Goal: Transaction & Acquisition: Purchase product/service

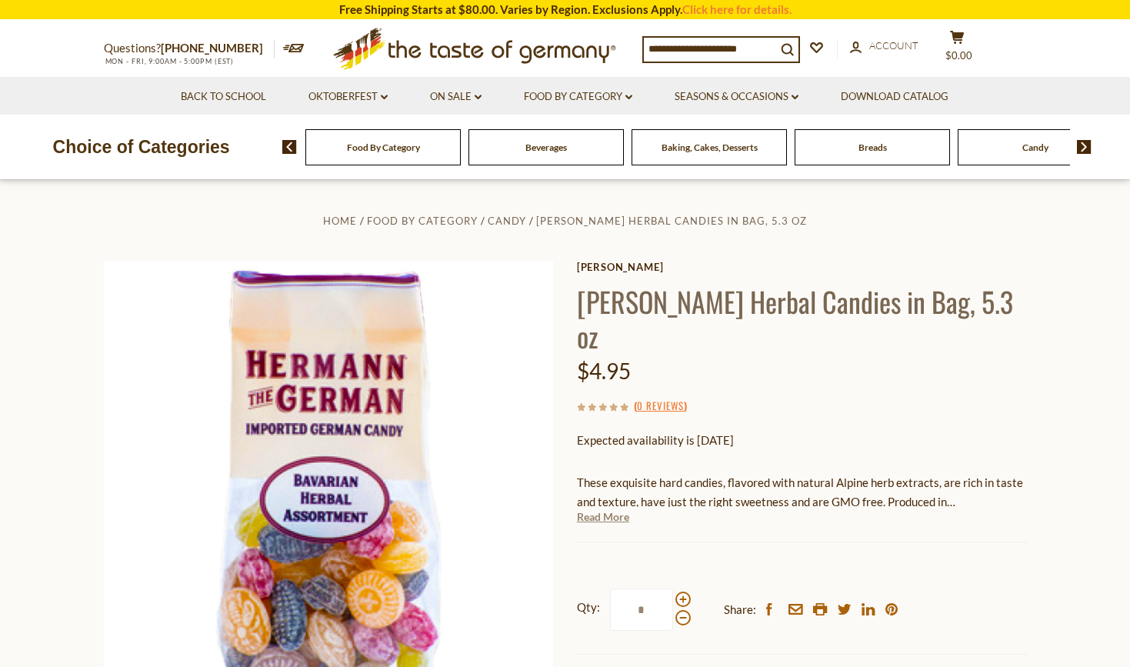
click at [608, 520] on link "Read More" at bounding box center [603, 516] width 52 height 15
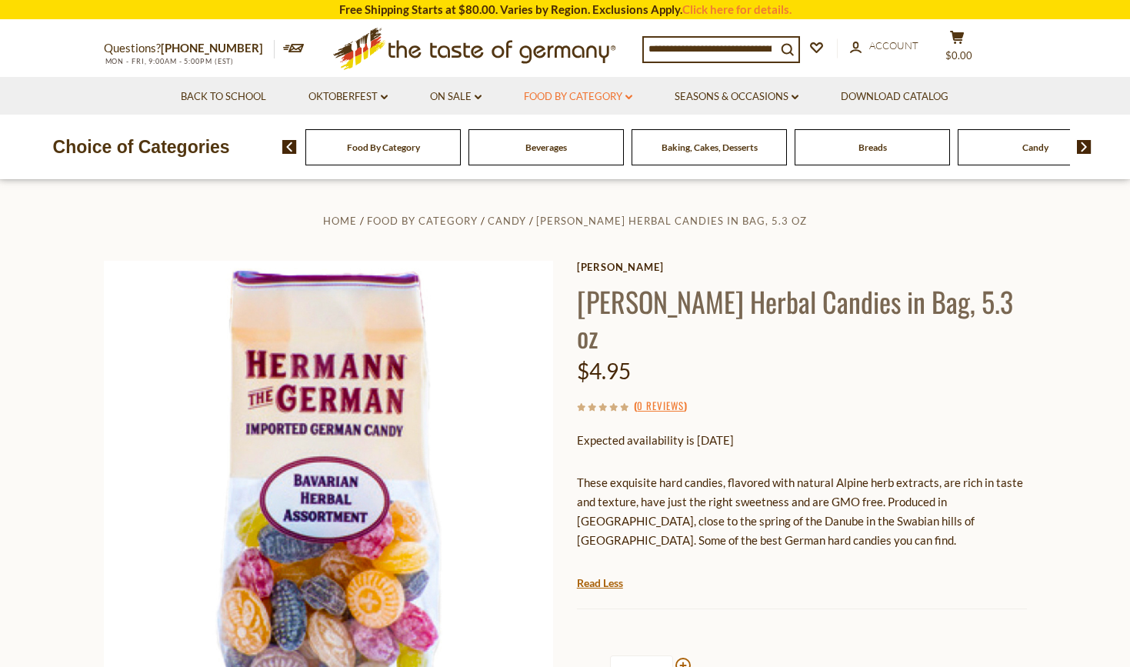
click at [584, 96] on link "Food By Category dropdown_arrow" at bounding box center [578, 96] width 108 height 17
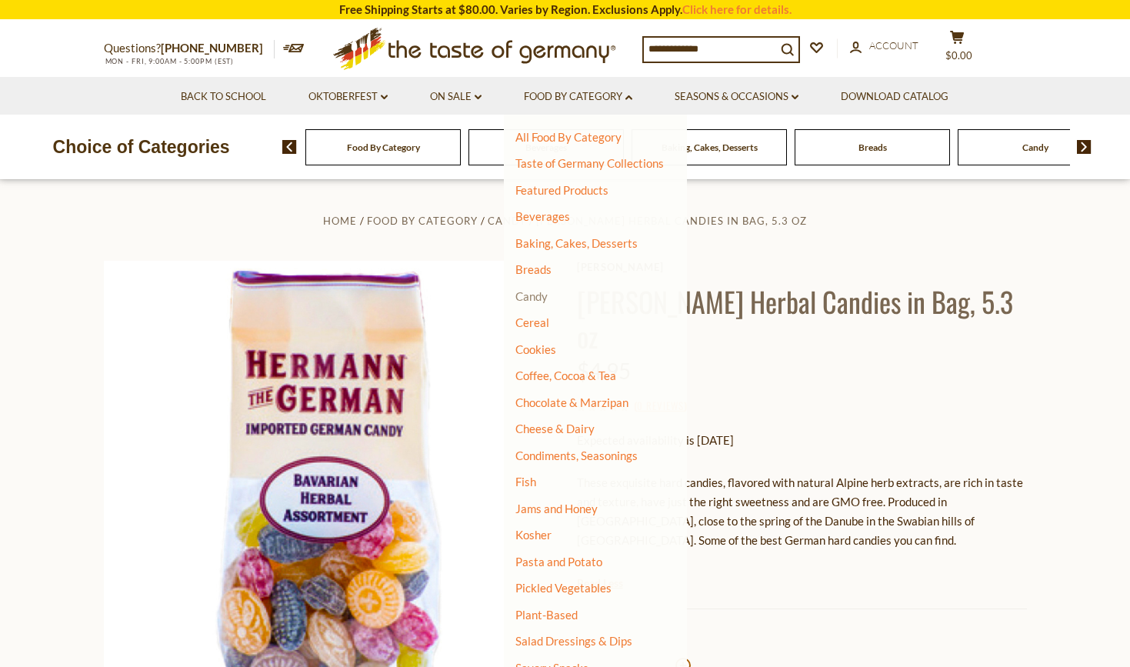
click at [539, 298] on link "Candy" at bounding box center [531, 296] width 32 height 14
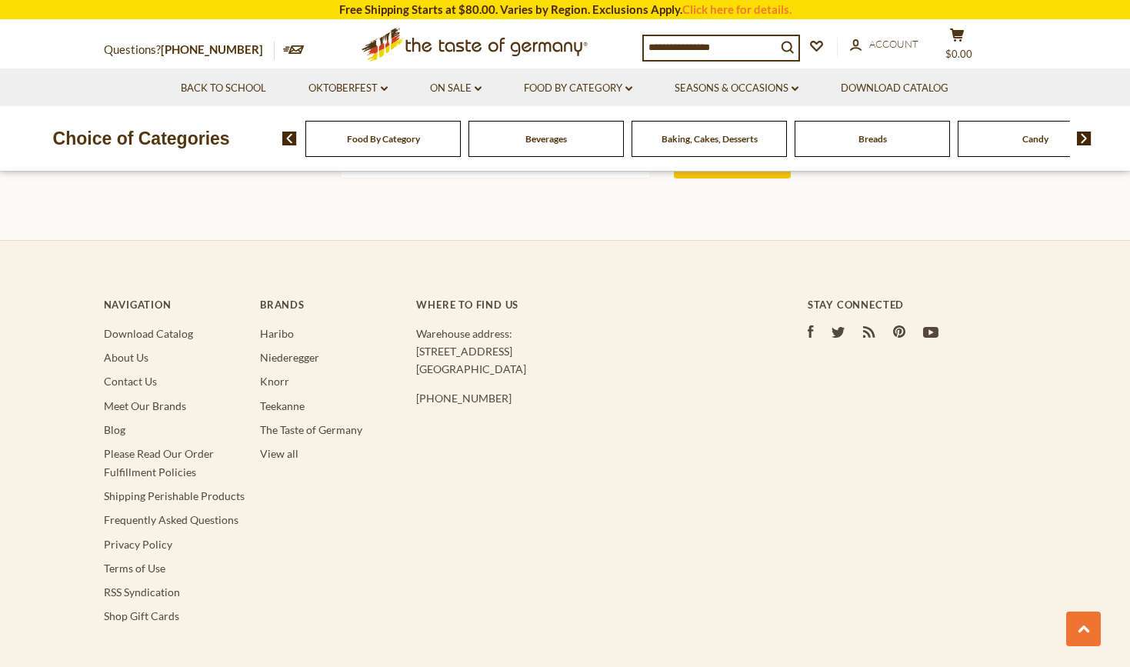
scroll to position [4842, 0]
